Goal: Task Accomplishment & Management: Use online tool/utility

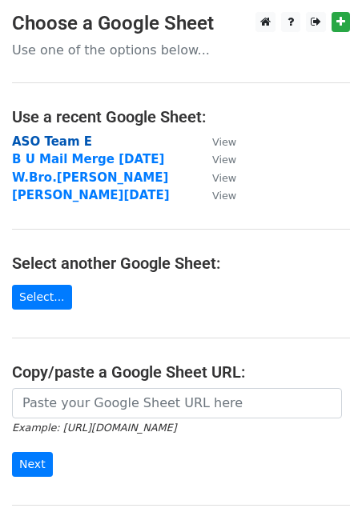
click at [58, 142] on strong "ASO Team E" at bounding box center [52, 141] width 80 height 14
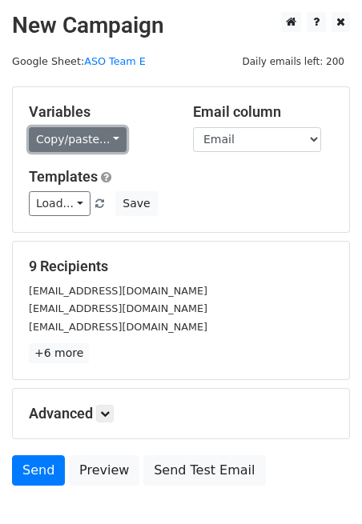
click at [100, 141] on link "Copy/paste..." at bounding box center [78, 139] width 98 height 25
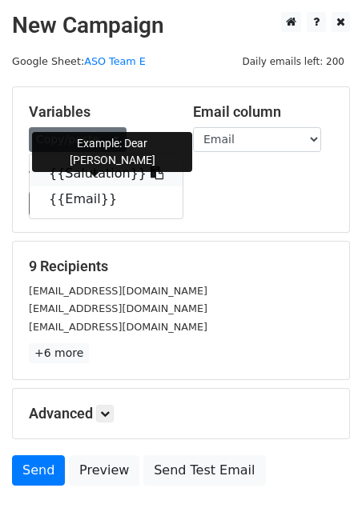
click at [70, 174] on link "{{Salutation}}" at bounding box center [106, 174] width 153 height 26
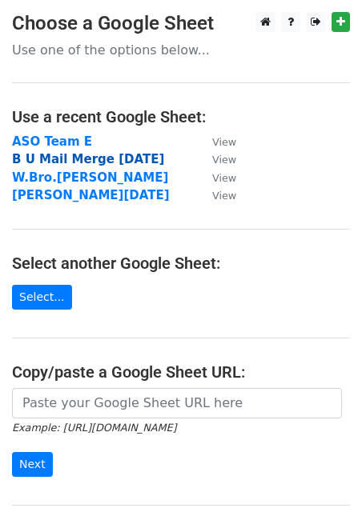
click at [116, 158] on strong "B U Mail Merge [DATE]" at bounding box center [88, 159] width 152 height 14
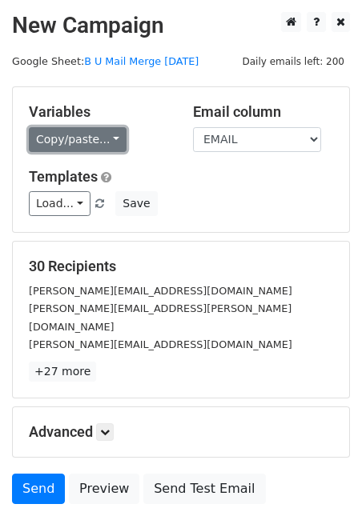
click at [102, 138] on link "Copy/paste..." at bounding box center [78, 139] width 98 height 25
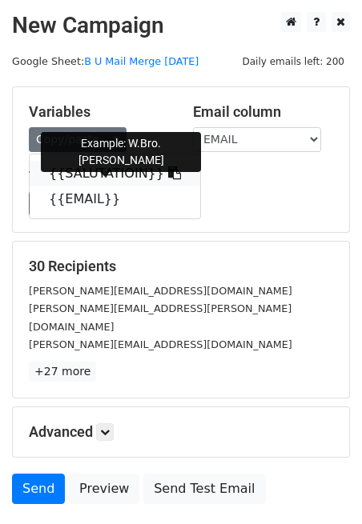
click at [89, 176] on link "{{SALUTATIOIN}}" at bounding box center [115, 174] width 170 height 26
